Goal: Task Accomplishment & Management: Manage account settings

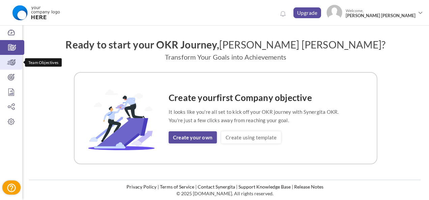
click at [9, 63] on icon at bounding box center [11, 62] width 22 height 7
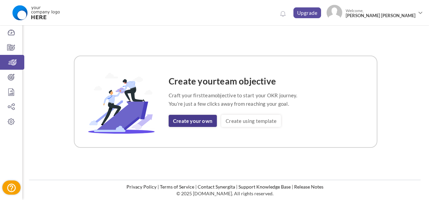
click at [204, 123] on link "Create your own" at bounding box center [193, 121] width 48 height 12
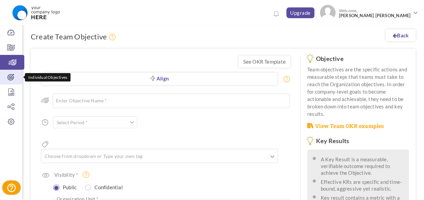
click at [13, 76] on icon at bounding box center [11, 77] width 22 height 7
click at [4, 71] on link "Individual Objectives" at bounding box center [11, 77] width 22 height 15
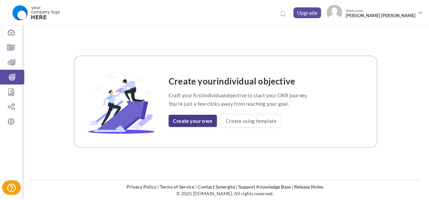
click at [193, 118] on link "Create your own" at bounding box center [193, 121] width 48 height 12
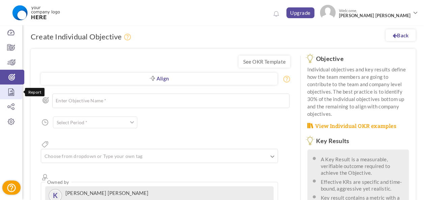
click at [9, 91] on icon at bounding box center [11, 92] width 22 height 7
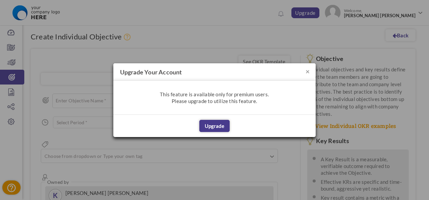
click at [215, 123] on button "Upgrade" at bounding box center [214, 126] width 30 height 12
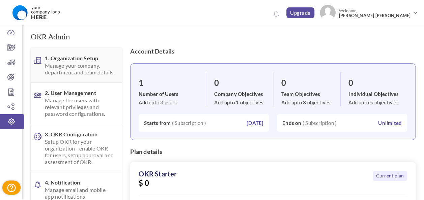
click at [65, 64] on span "Manage your company, department and team details." at bounding box center [80, 68] width 70 height 13
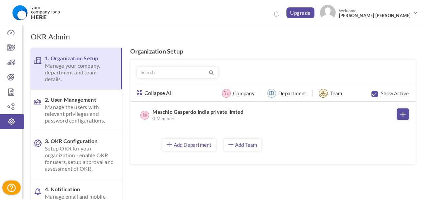
click at [243, 93] on label "Company" at bounding box center [243, 93] width 21 height 7
